Goal: Transaction & Acquisition: Purchase product/service

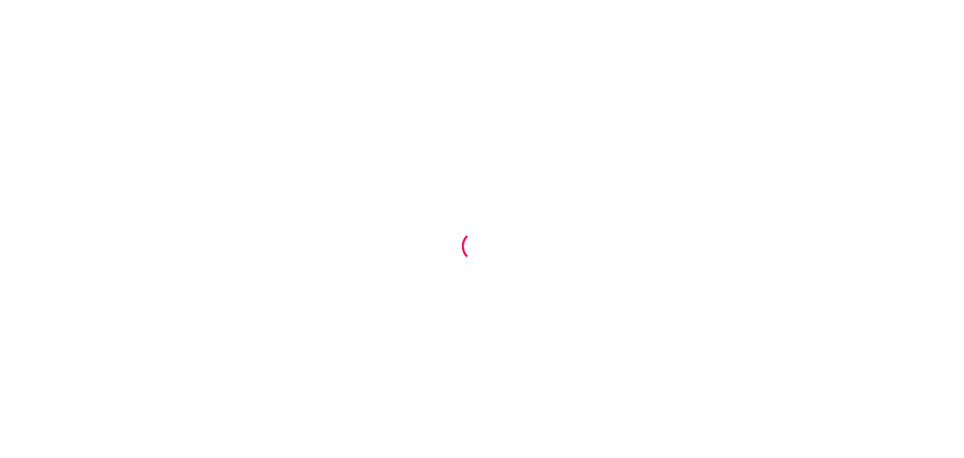
click at [646, 249] on div at bounding box center [482, 229] width 964 height 458
click at [627, 247] on div at bounding box center [482, 229] width 964 height 458
drag, startPoint x: 549, startPoint y: 281, endPoint x: 405, endPoint y: 172, distance: 181.1
click at [405, 172] on div at bounding box center [482, 229] width 964 height 458
click at [648, 279] on div at bounding box center [482, 229] width 964 height 458
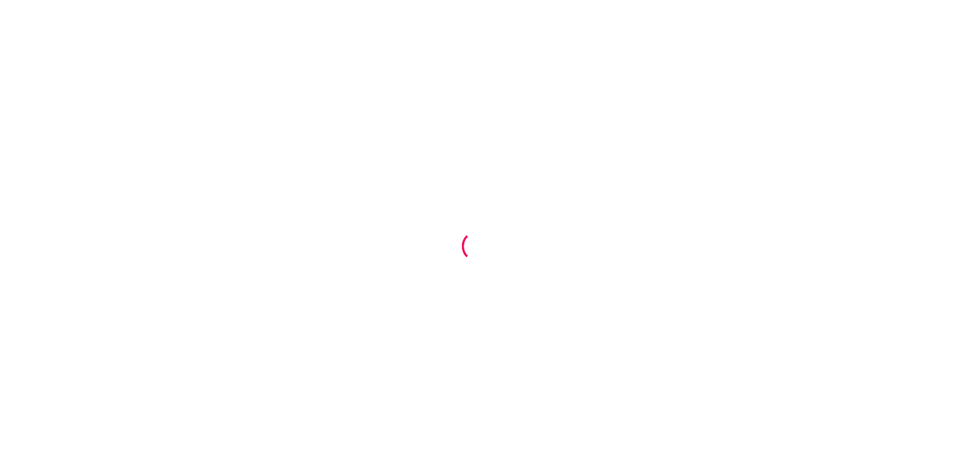
click at [688, 337] on div at bounding box center [482, 229] width 964 height 458
click at [473, 231] on div at bounding box center [477, 246] width 31 height 31
click at [473, 230] on div at bounding box center [477, 246] width 35 height 35
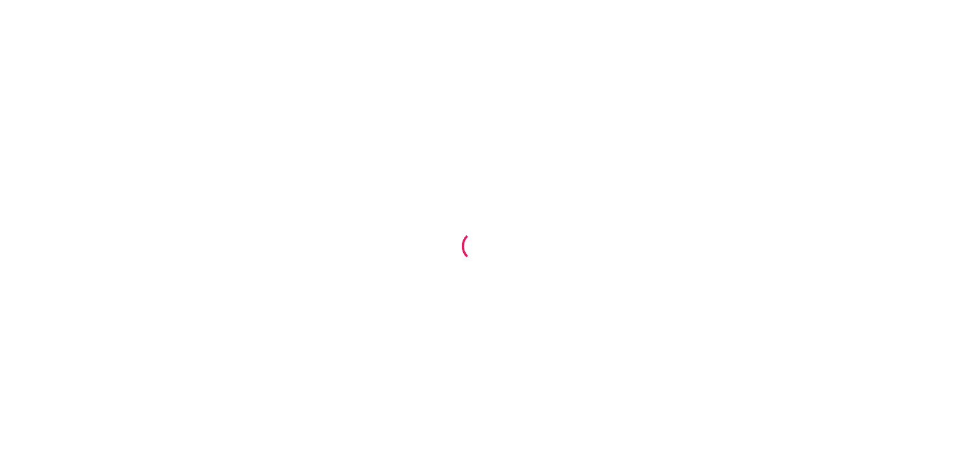
click at [473, 230] on div at bounding box center [477, 246] width 35 height 35
click at [642, 247] on div at bounding box center [482, 229] width 964 height 458
click at [511, 264] on div at bounding box center [482, 229] width 964 height 458
click at [480, 255] on div at bounding box center [477, 246] width 31 height 31
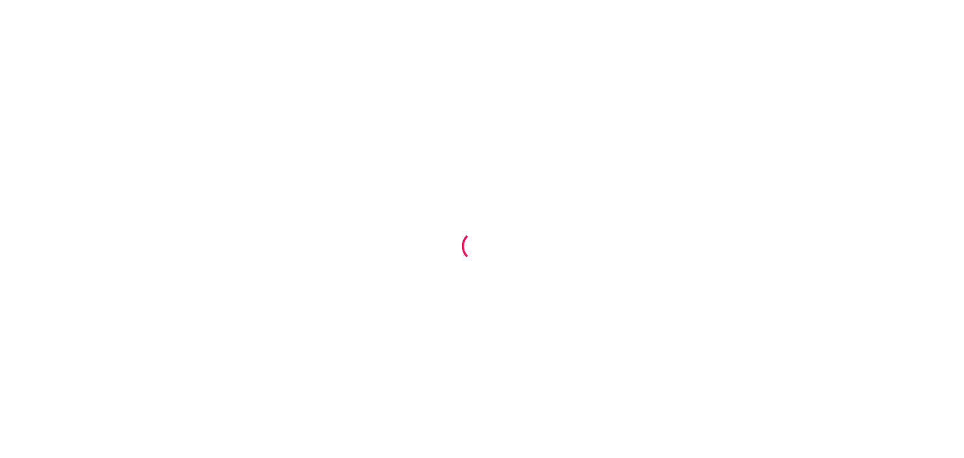
click at [480, 255] on div at bounding box center [477, 246] width 31 height 31
drag, startPoint x: 480, startPoint y: 255, endPoint x: 85, endPoint y: 38, distance: 449.9
click at [85, 38] on div at bounding box center [482, 229] width 964 height 458
click at [484, 254] on div at bounding box center [477, 246] width 31 height 31
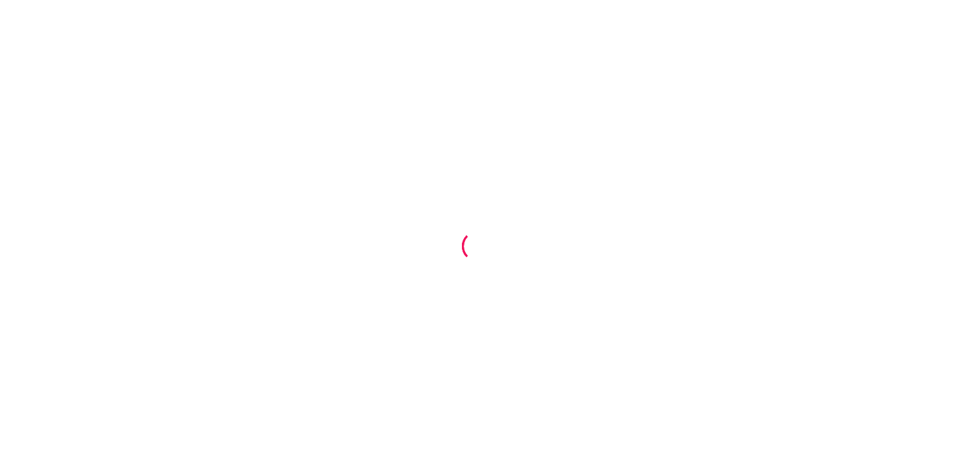
click at [484, 254] on div at bounding box center [477, 246] width 31 height 31
click at [362, 220] on div at bounding box center [482, 229] width 964 height 458
click at [314, 65] on div at bounding box center [482, 229] width 964 height 458
click at [677, 333] on div at bounding box center [482, 229] width 964 height 458
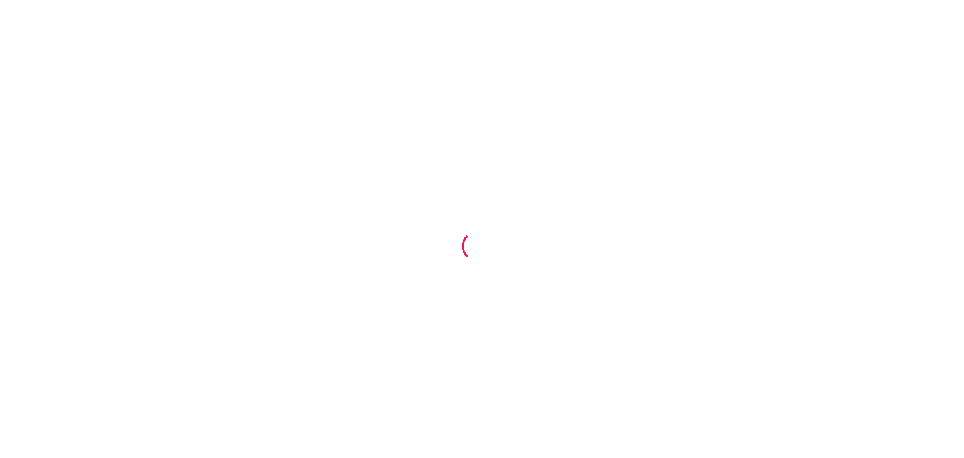
click at [482, 277] on div at bounding box center [482, 229] width 964 height 458
drag, startPoint x: 482, startPoint y: 277, endPoint x: 482, endPoint y: 284, distance: 6.9
click at [482, 284] on div at bounding box center [482, 229] width 964 height 458
click at [480, 227] on div at bounding box center [482, 229] width 964 height 458
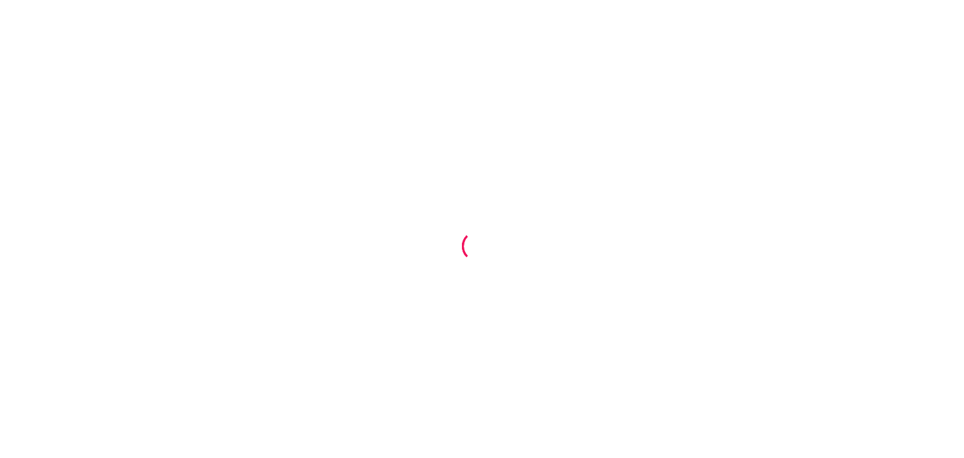
click at [480, 227] on div at bounding box center [482, 229] width 964 height 458
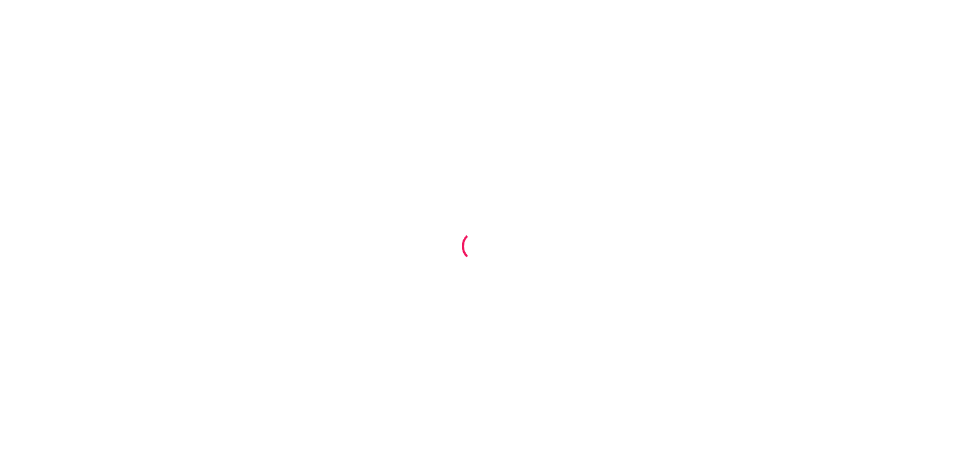
click at [603, 289] on div at bounding box center [482, 229] width 964 height 458
click at [669, 244] on div at bounding box center [482, 229] width 964 height 458
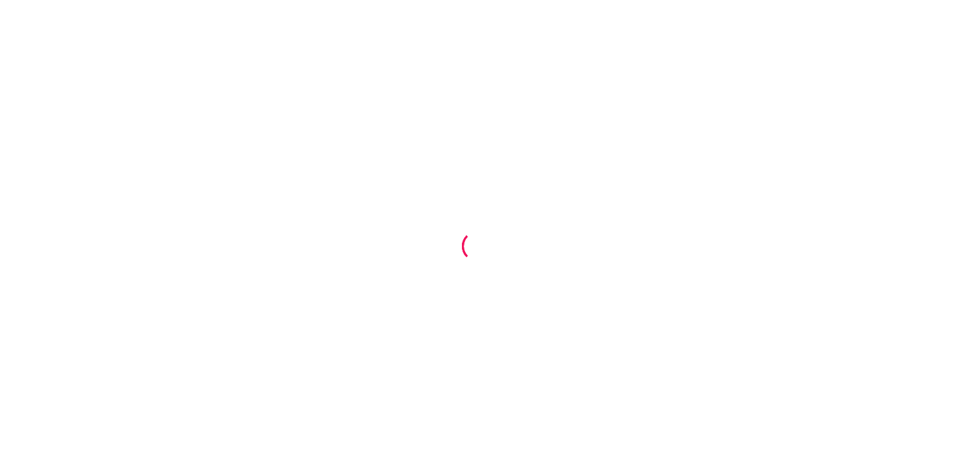
click at [669, 244] on div at bounding box center [482, 229] width 964 height 458
click at [426, 261] on div at bounding box center [482, 229] width 964 height 458
